Goal: Information Seeking & Learning: Learn about a topic

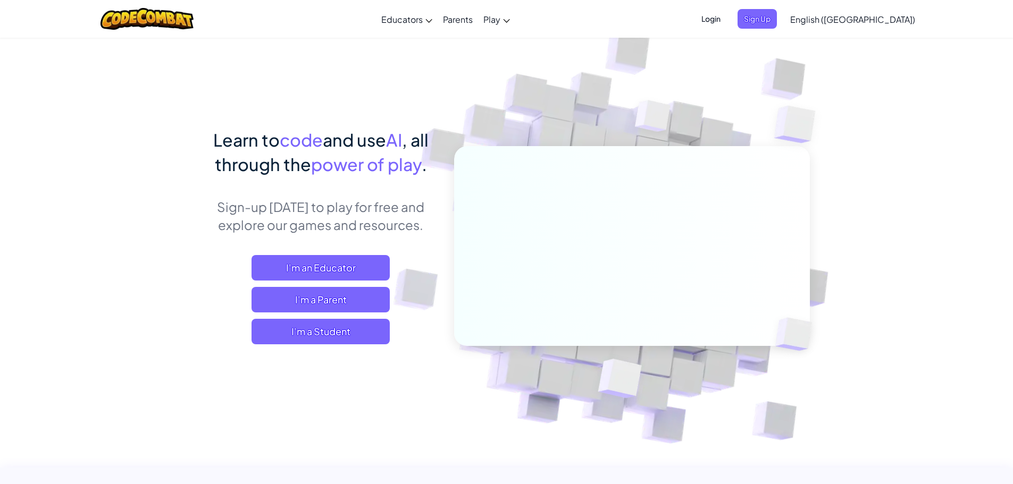
click at [727, 20] on span "Login" at bounding box center [711, 19] width 32 height 20
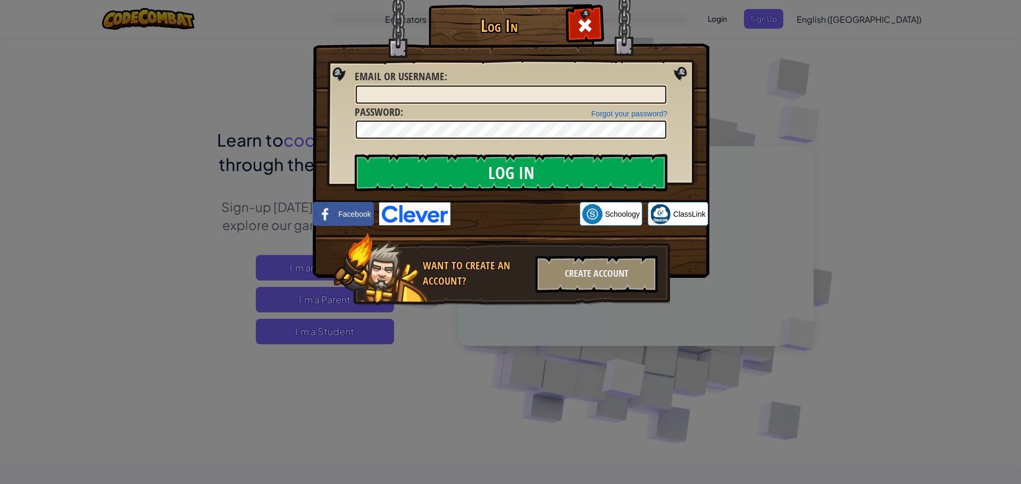
click at [400, 212] on img at bounding box center [414, 214] width 71 height 23
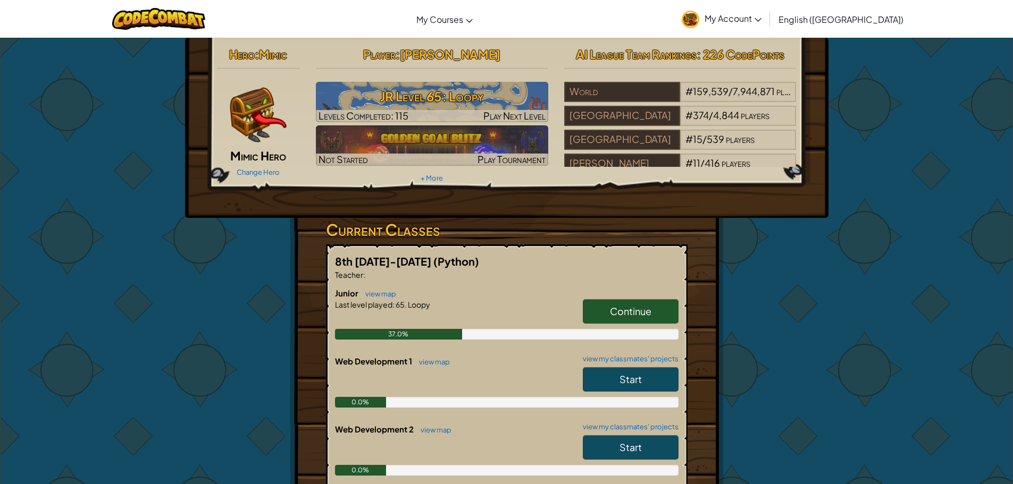
click at [397, 95] on h3 "JR Level 65: Loopy" at bounding box center [432, 97] width 232 height 24
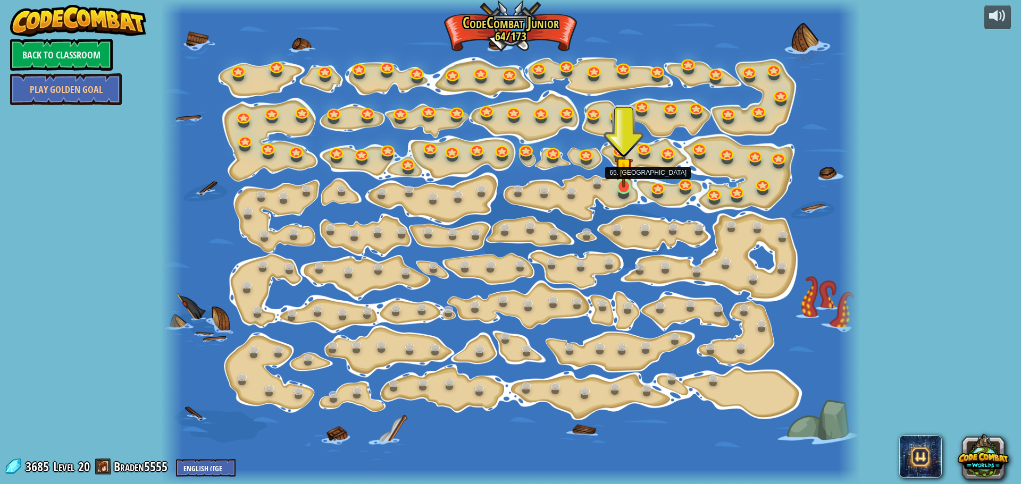
click at [628, 186] on img at bounding box center [624, 167] width 18 height 42
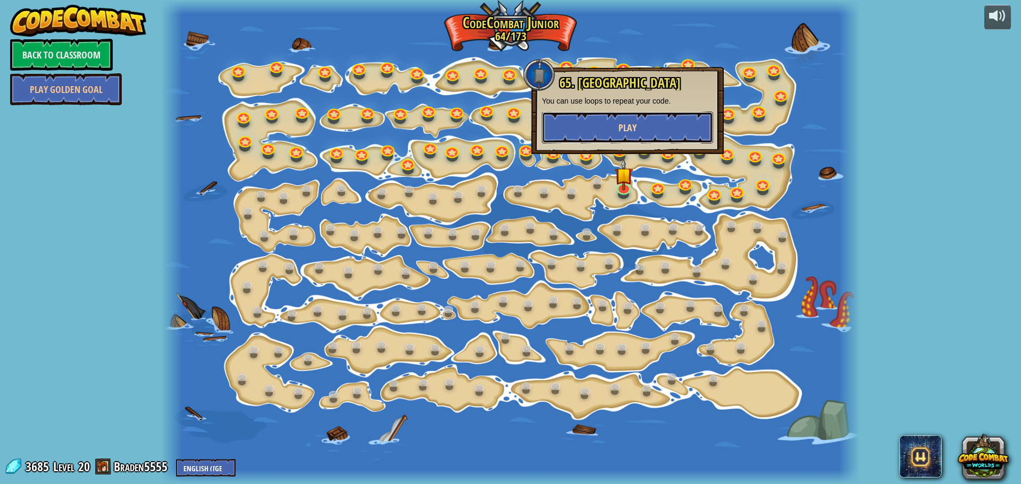
click at [601, 118] on button "Play" at bounding box center [627, 128] width 171 height 32
